Goal: Information Seeking & Learning: Learn about a topic

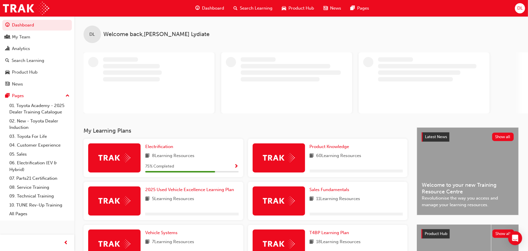
click at [261, 9] on span "Search Learning" at bounding box center [256, 8] width 33 height 7
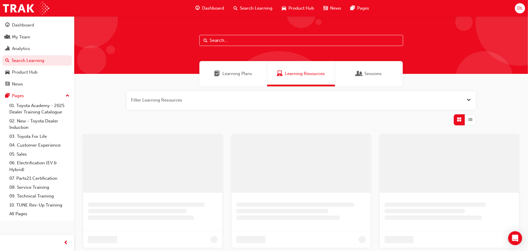
click at [254, 40] on input "text" at bounding box center [301, 40] width 204 height 11
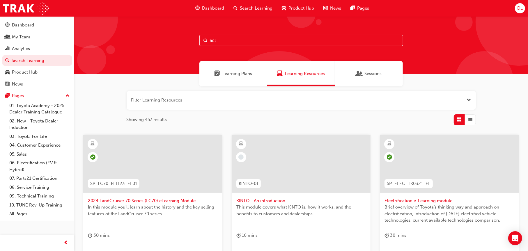
type input "acl"
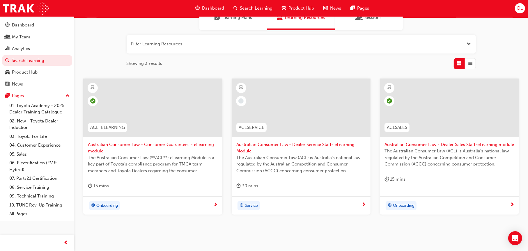
scroll to position [58, 0]
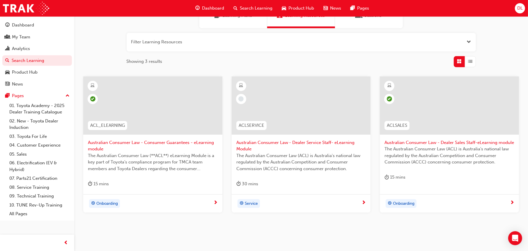
click at [113, 142] on span "Australian Consumer Law - Consumer Guarantees - eLearning module" at bounding box center [153, 145] width 130 height 13
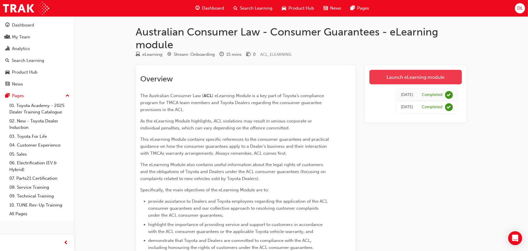
click at [419, 79] on link "Launch eLearning module" at bounding box center [415, 77] width 93 height 15
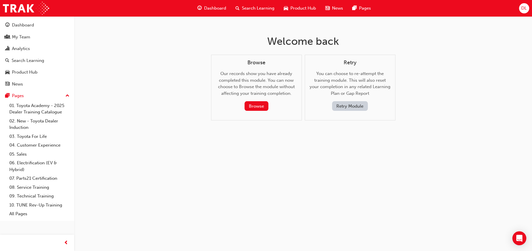
click at [352, 106] on button "Retry Module" at bounding box center [350, 106] width 36 height 10
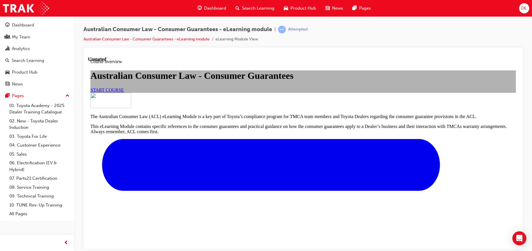
scroll to position [29, 0]
click at [124, 92] on span "START COURSE" at bounding box center [106, 89] width 33 height 5
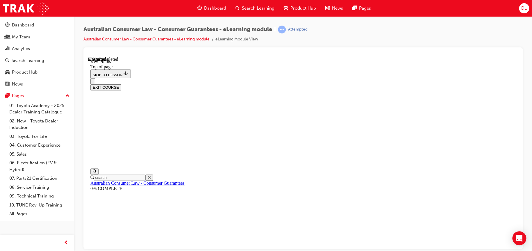
scroll to position [271, 0]
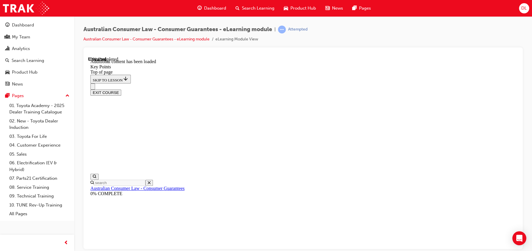
scroll to position [0, 0]
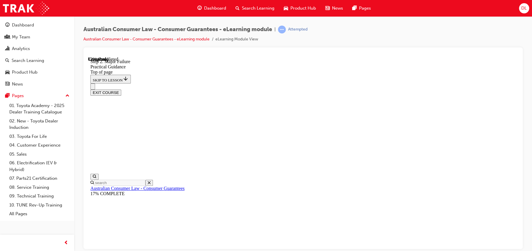
scroll to position [69, 0]
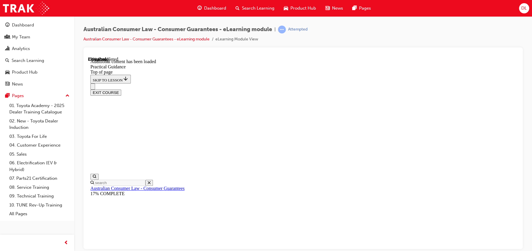
scroll to position [285, 0]
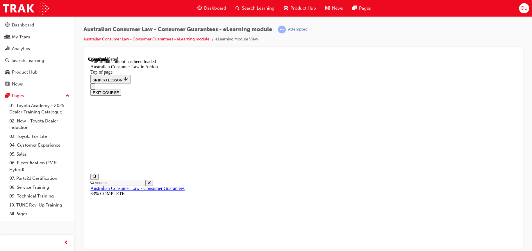
scroll to position [566, 0]
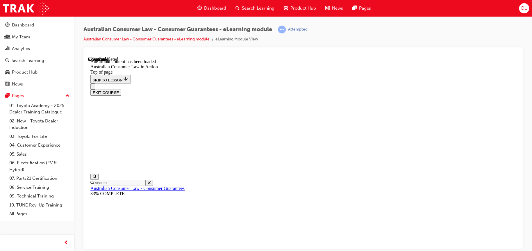
scroll to position [1241, 0]
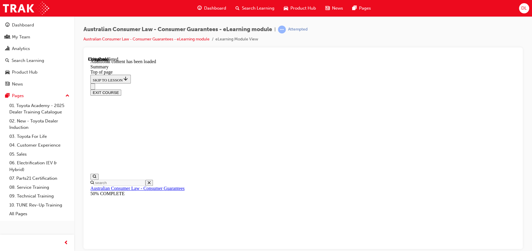
drag, startPoint x: 275, startPoint y: 161, endPoint x: 318, endPoint y: 165, distance: 43.2
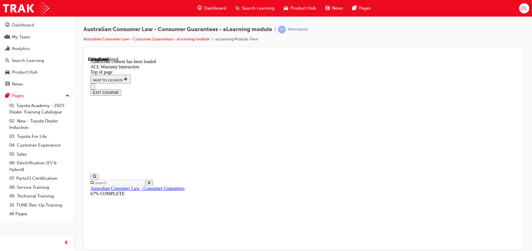
drag, startPoint x: 233, startPoint y: 204, endPoint x: 287, endPoint y: 193, distance: 54.6
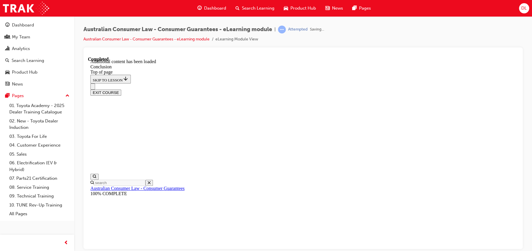
scroll to position [60, 0]
click at [121, 89] on button "EXIT COURSE" at bounding box center [105, 92] width 31 height 6
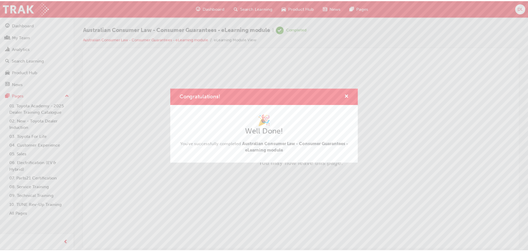
scroll to position [0, 0]
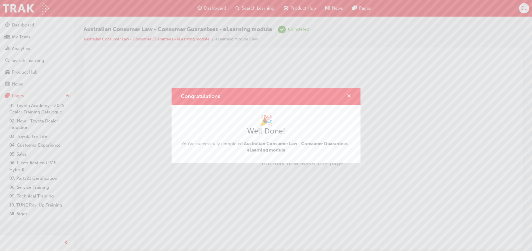
click at [347, 96] on span "cross-icon" at bounding box center [349, 96] width 4 height 5
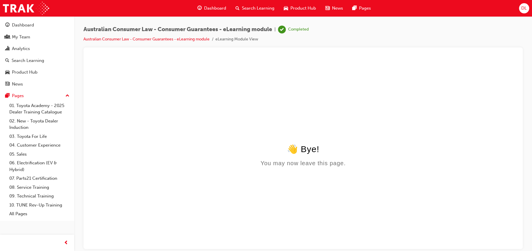
click at [252, 6] on span "Search Learning" at bounding box center [258, 8] width 33 height 7
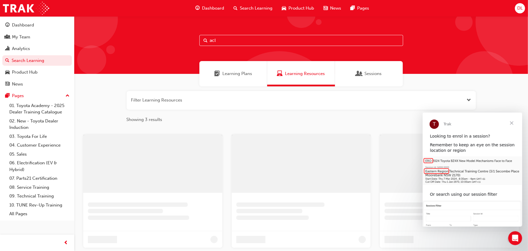
click at [234, 38] on input "acl" at bounding box center [301, 40] width 204 height 11
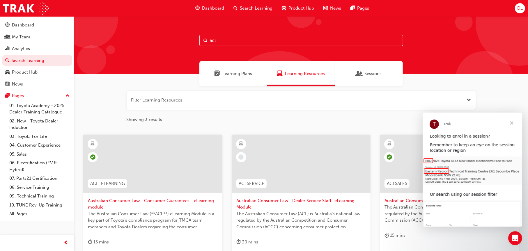
click at [513, 122] on span "Close" at bounding box center [511, 122] width 21 height 21
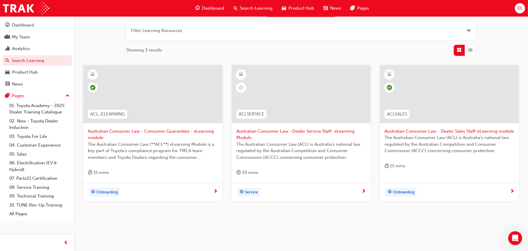
scroll to position [76, 0]
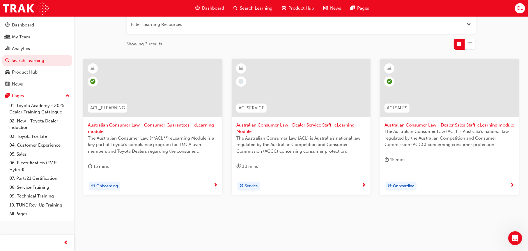
click at [459, 98] on div at bounding box center [449, 88] width 139 height 58
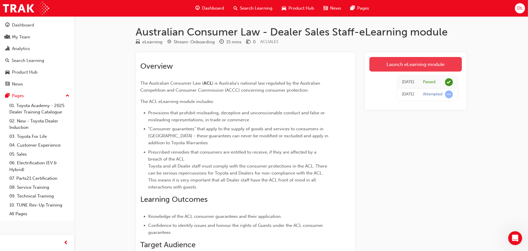
click at [426, 61] on link "Launch eLearning module" at bounding box center [415, 64] width 93 height 15
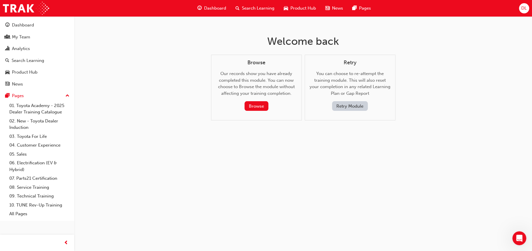
click at [361, 109] on button "Retry Module" at bounding box center [350, 106] width 36 height 10
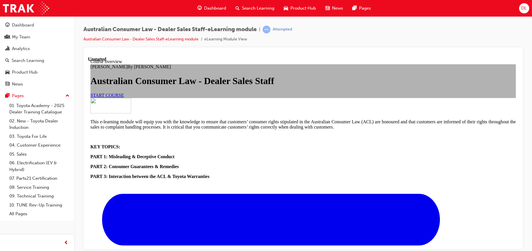
scroll to position [29, 0]
click at [124, 97] on link "START COURSE" at bounding box center [106, 95] width 33 height 5
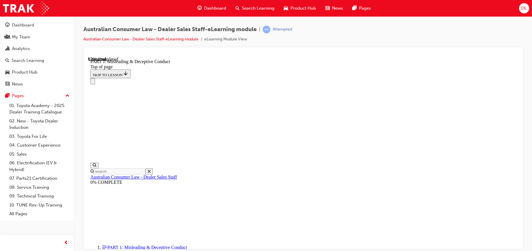
scroll to position [425, 0]
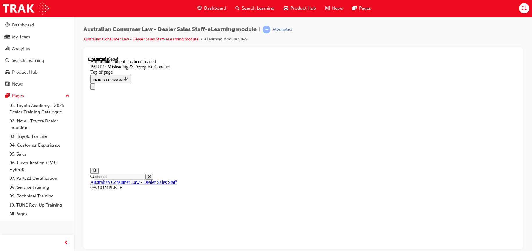
scroll to position [713, 0]
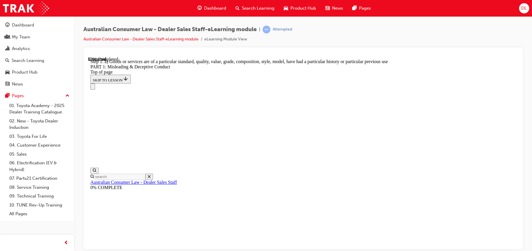
scroll to position [698, 0]
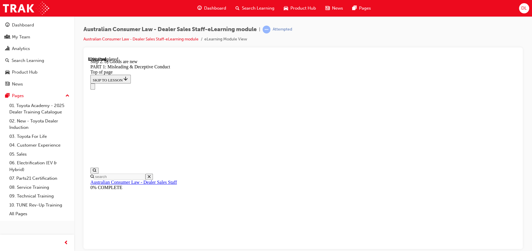
scroll to position [696, 0]
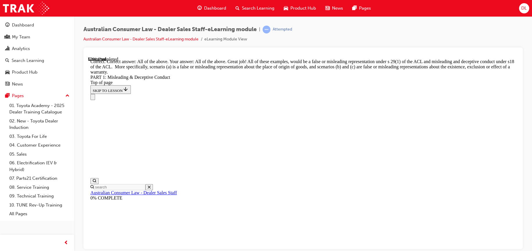
scroll to position [974, 0]
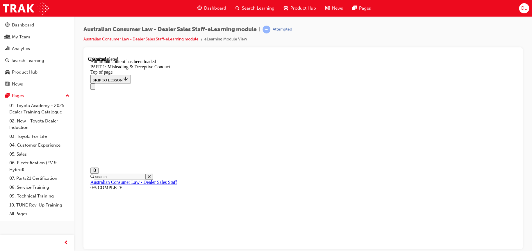
scroll to position [1136, 0]
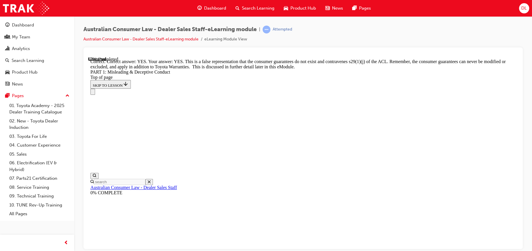
scroll to position [1253, 0]
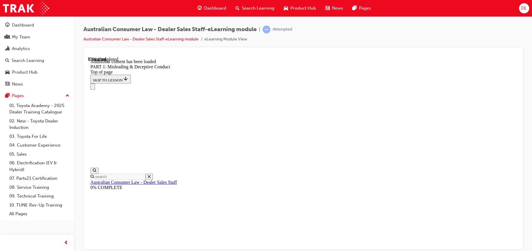
scroll to position [1420, 0]
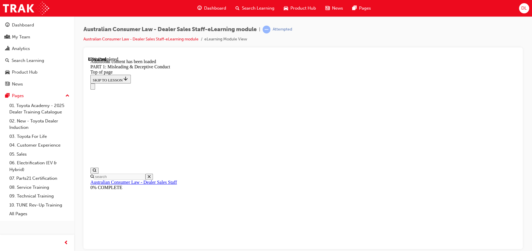
scroll to position [1577, 0]
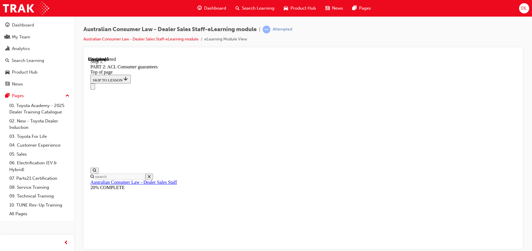
scroll to position [942, 0]
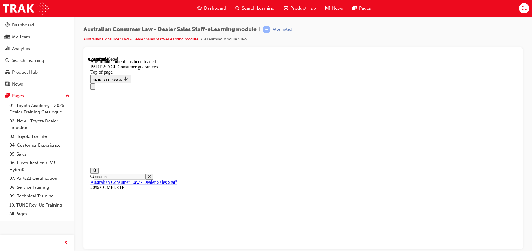
scroll to position [1100, 0]
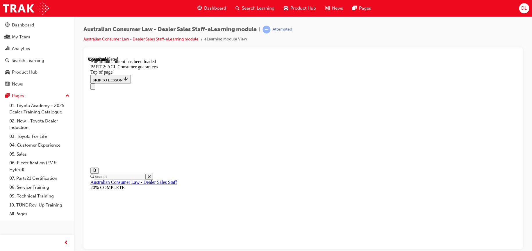
scroll to position [1373, 0]
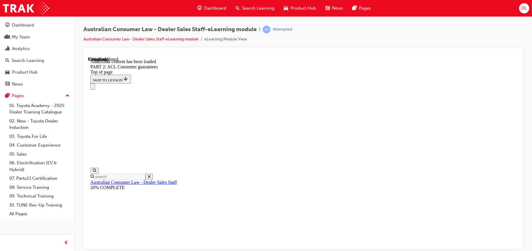
drag, startPoint x: 403, startPoint y: 197, endPoint x: 406, endPoint y: 195, distance: 3.5
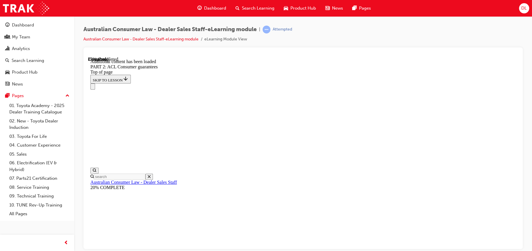
scroll to position [1726, 0]
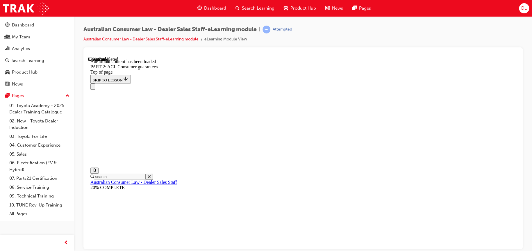
scroll to position [2517, 0]
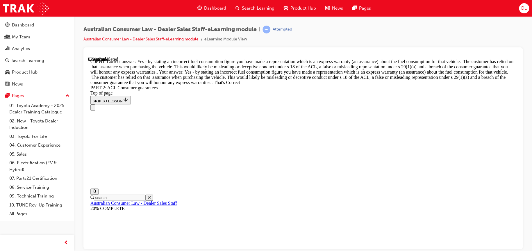
scroll to position [2616, 0]
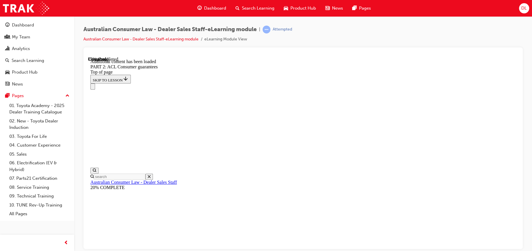
drag, startPoint x: 407, startPoint y: 182, endPoint x: 392, endPoint y: 179, distance: 15.1
drag, startPoint x: 257, startPoint y: 167, endPoint x: 265, endPoint y: 171, distance: 8.5
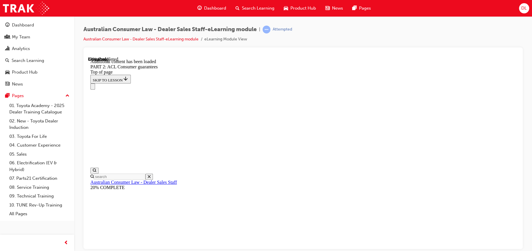
scroll to position [5779, 0]
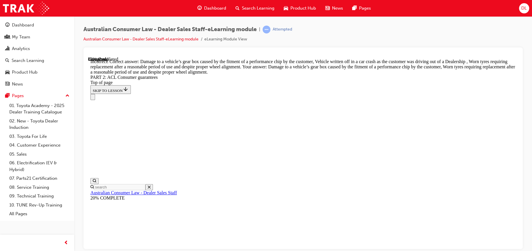
scroll to position [5837, 0]
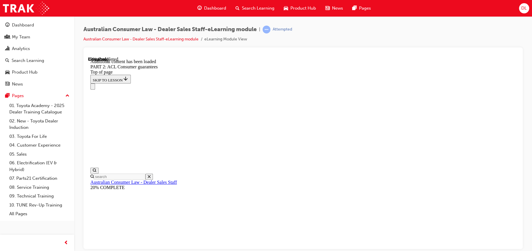
scroll to position [6317, 0]
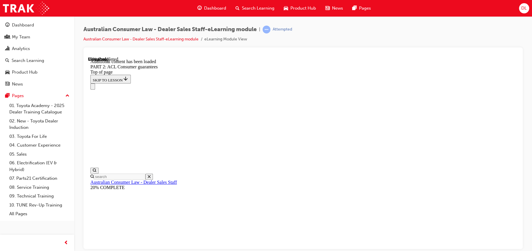
scroll to position [6952, 0]
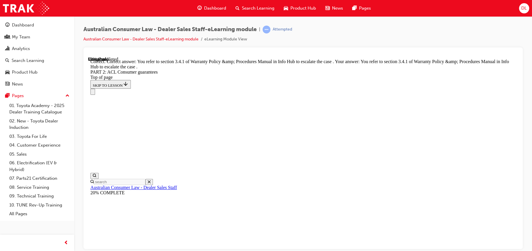
scroll to position [7321, 0]
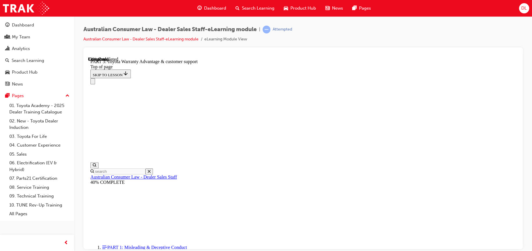
scroll to position [353, 0]
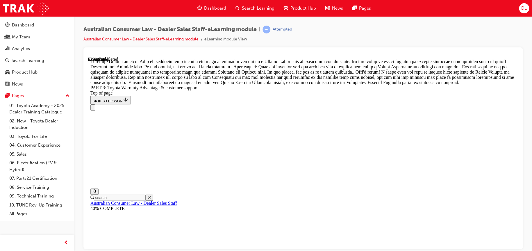
scroll to position [510, 0]
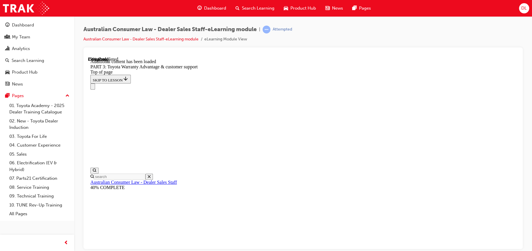
scroll to position [678, 0]
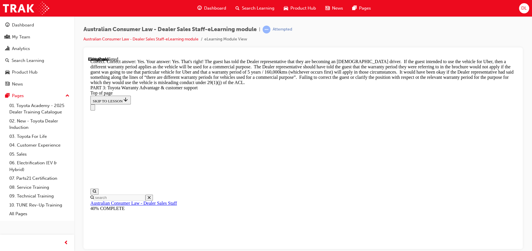
scroll to position [893, 0]
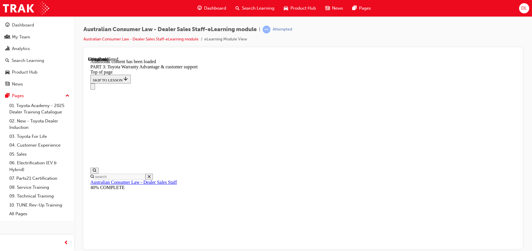
scroll to position [1534, 0]
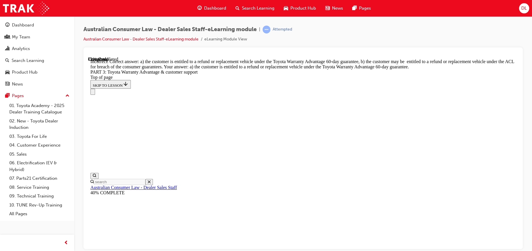
drag, startPoint x: 257, startPoint y: 100, endPoint x: 260, endPoint y: 77, distance: 23.1
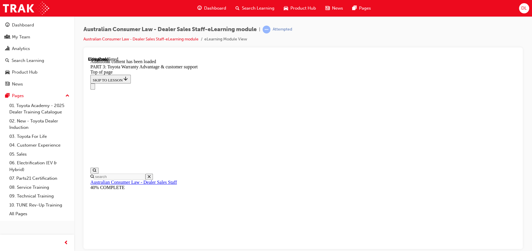
scroll to position [1864, 0]
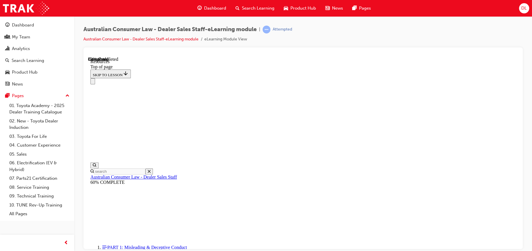
scroll to position [312, 0]
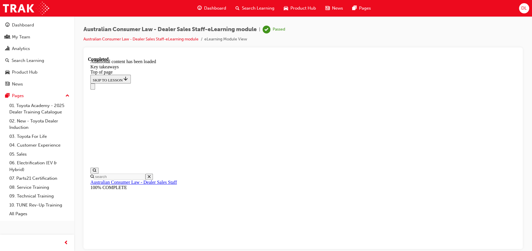
scroll to position [148, 0]
click at [513, 26] on div "Australian Consumer Law - Dealer Sales Staff-eLearning module | Passed Australi…" at bounding box center [303, 37] width 440 height 22
